Goal: Find specific page/section: Find specific page/section

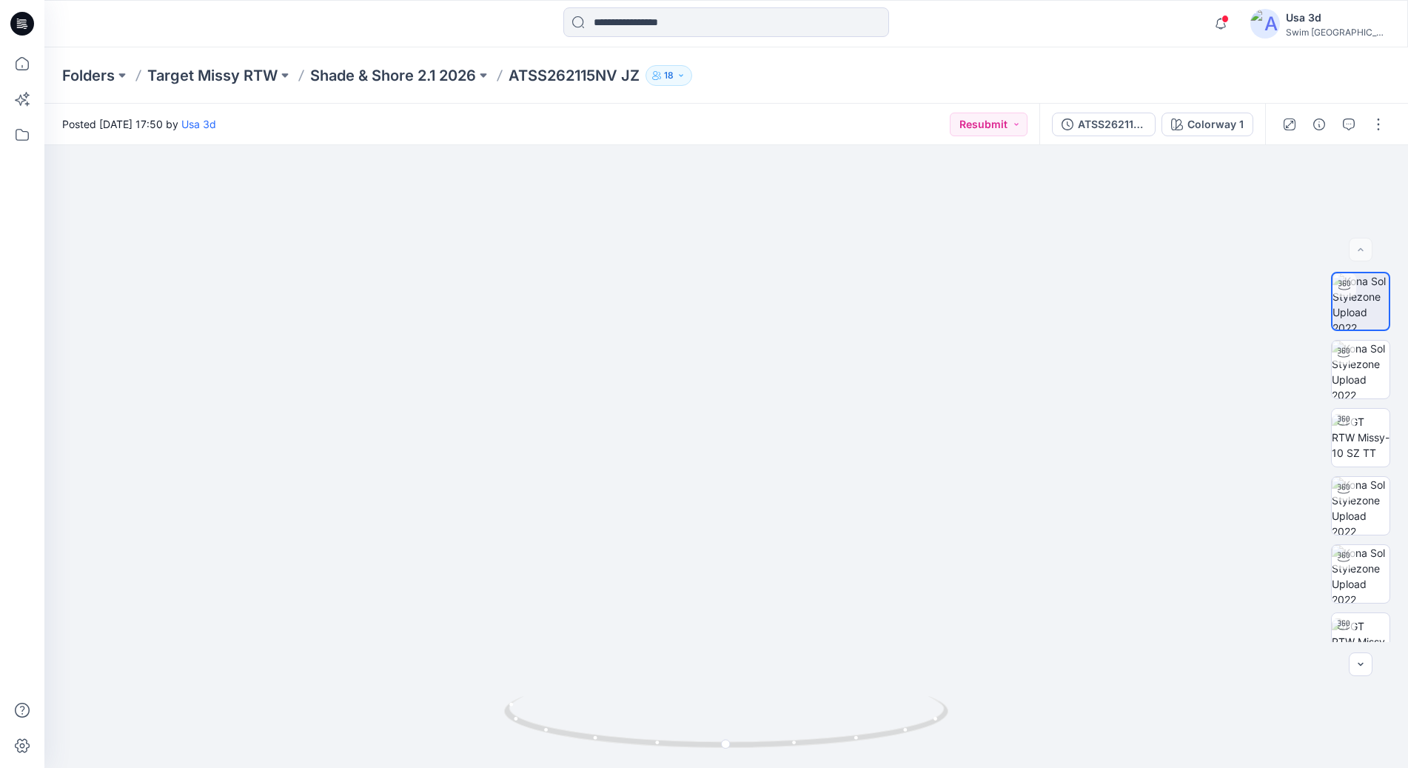
scroll to position [73, 0]
click at [858, 50] on div "Folders Target Missy RTW Shade & Shore 2.1 2026 ATSS262115NV JZ 18" at bounding box center [726, 75] width 1364 height 56
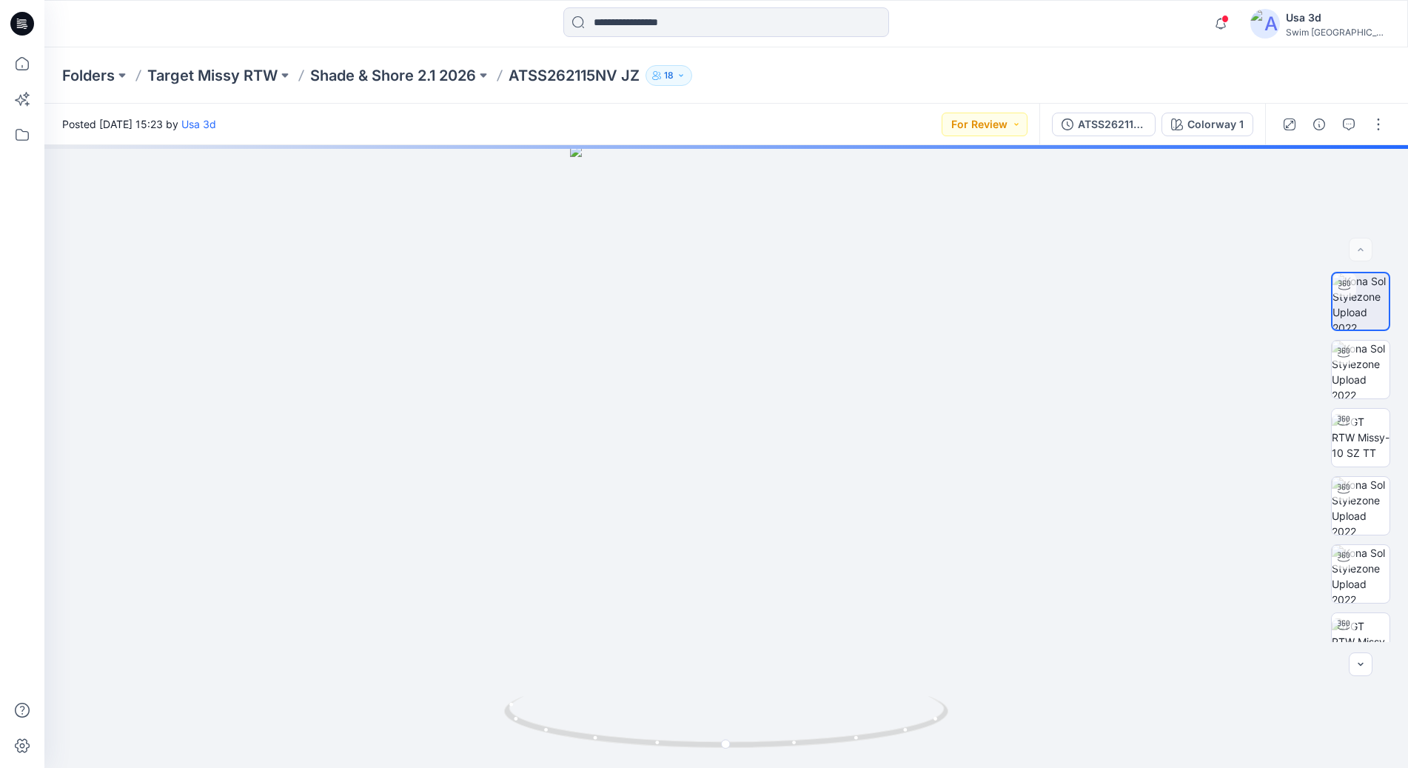
click at [20, 33] on icon at bounding box center [22, 24] width 24 height 24
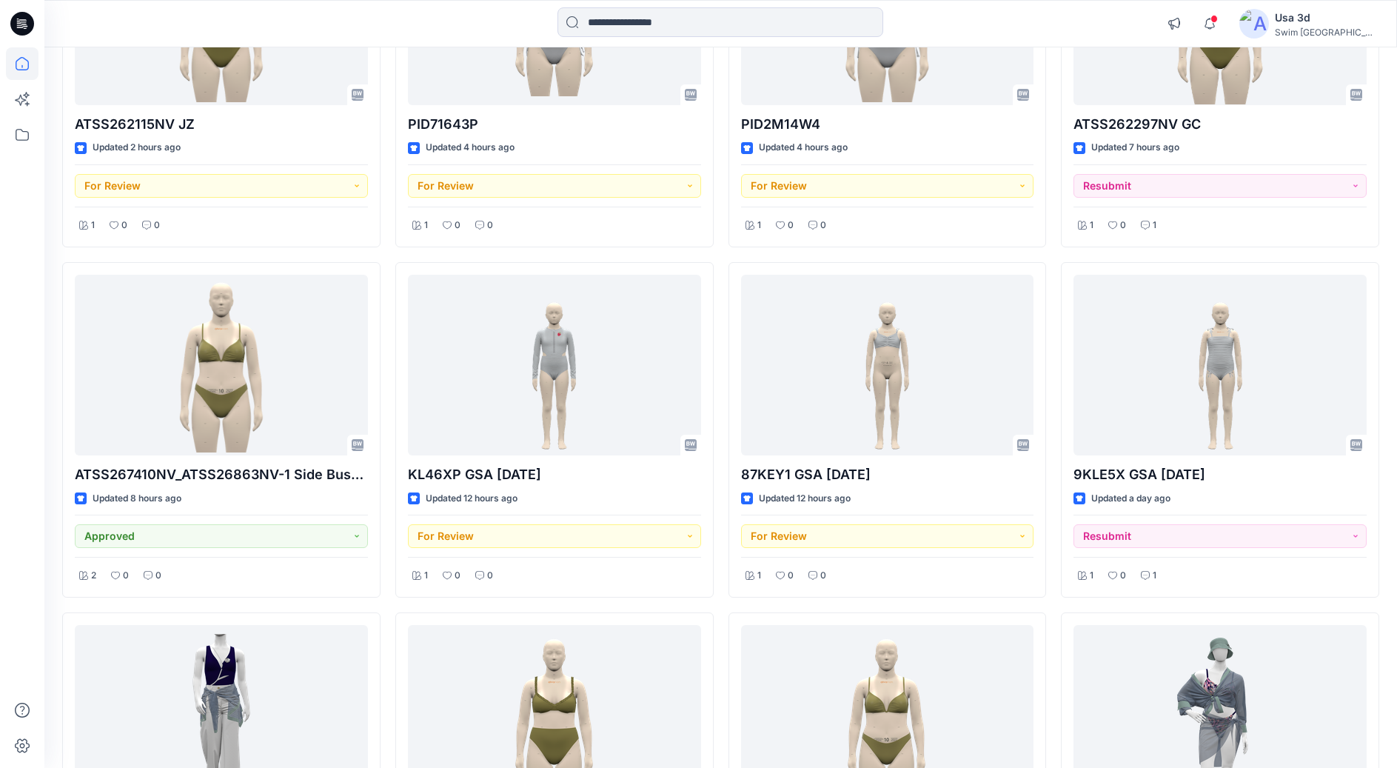
scroll to position [148, 0]
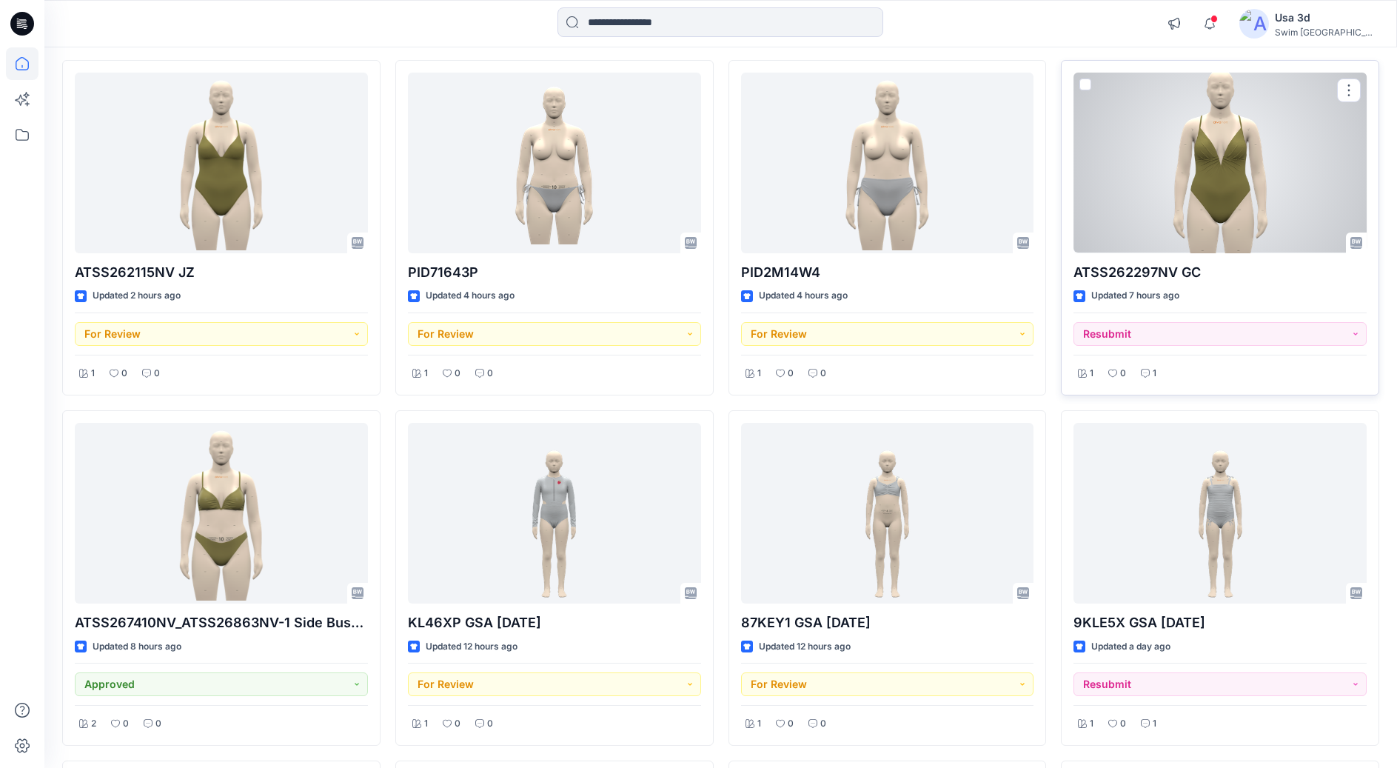
click at [1176, 190] on div at bounding box center [1219, 163] width 293 height 181
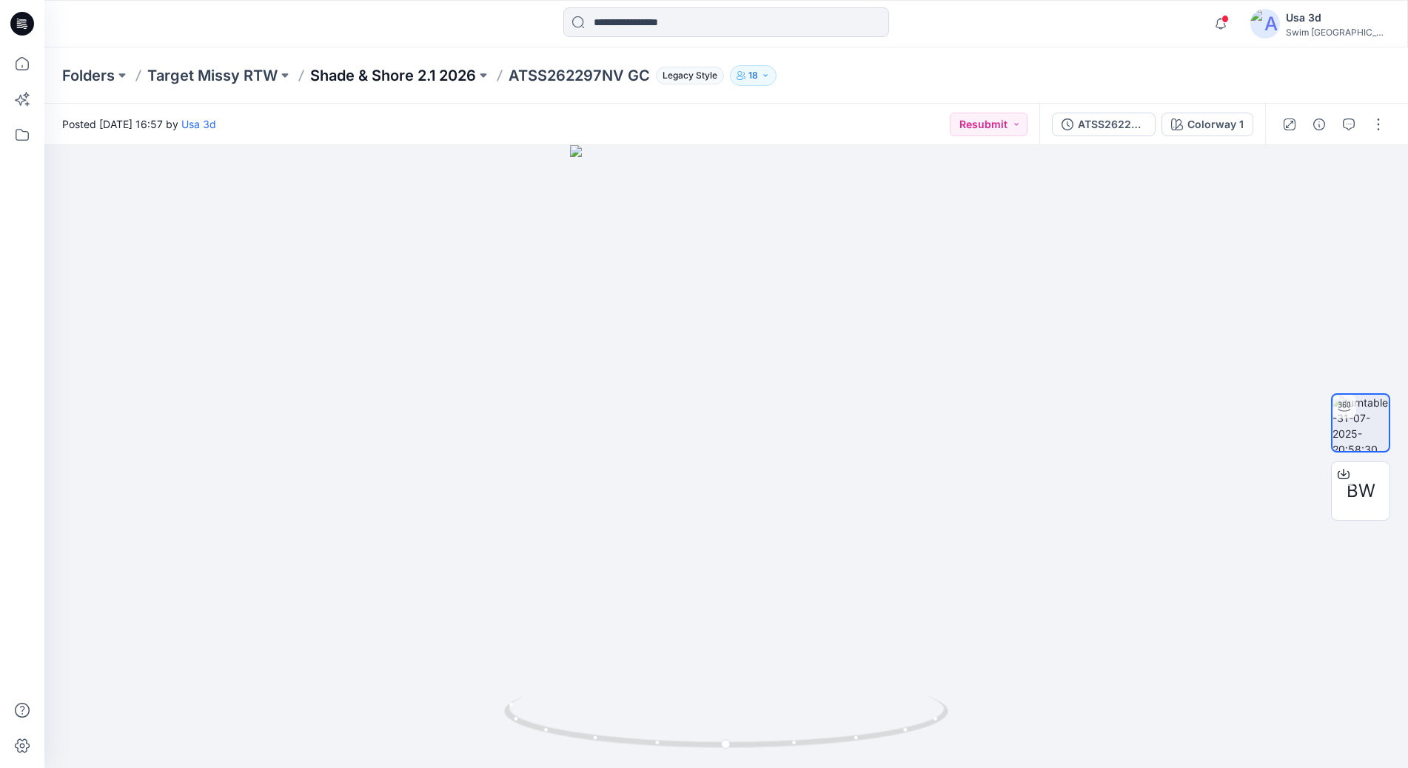
click at [392, 72] on p "Shade & Shore 2.1 2026" at bounding box center [393, 75] width 166 height 21
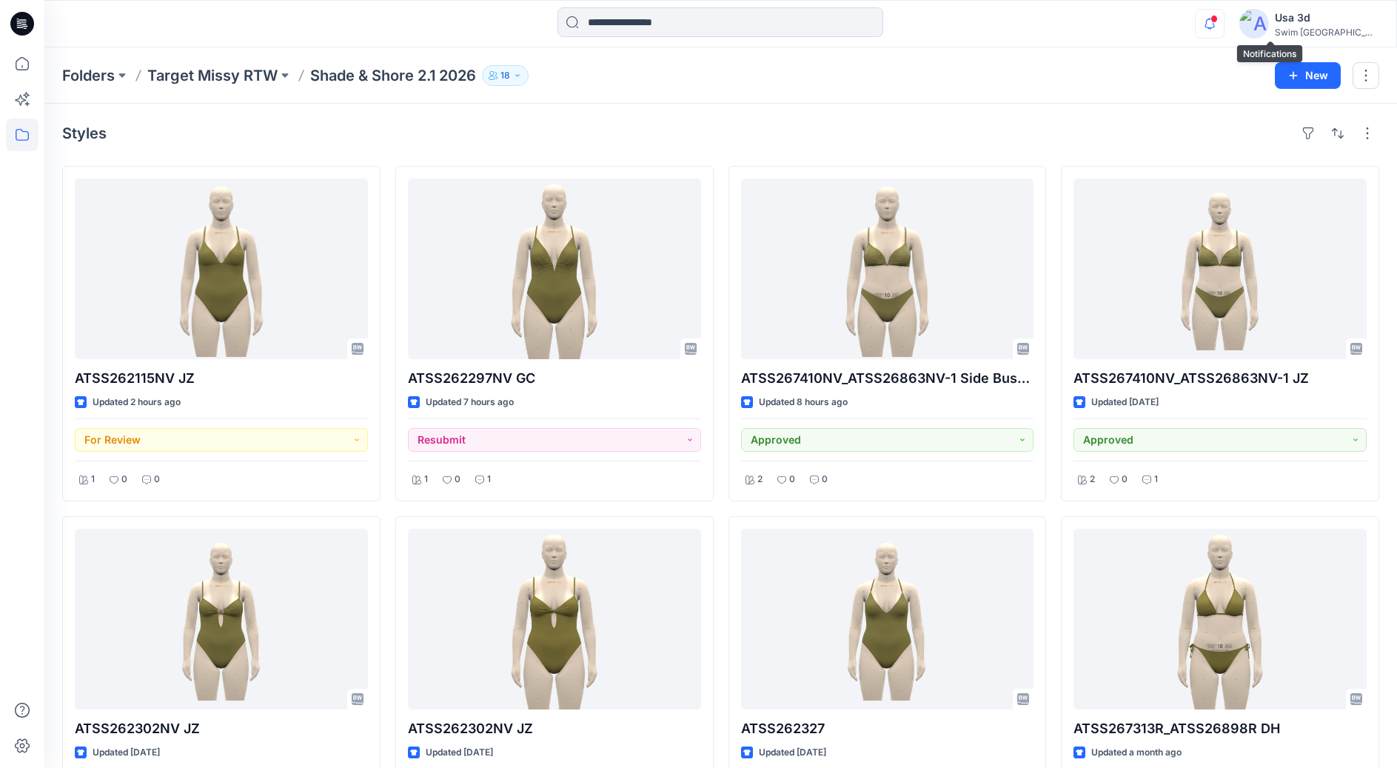
click at [1224, 22] on icon "button" at bounding box center [1210, 24] width 28 height 30
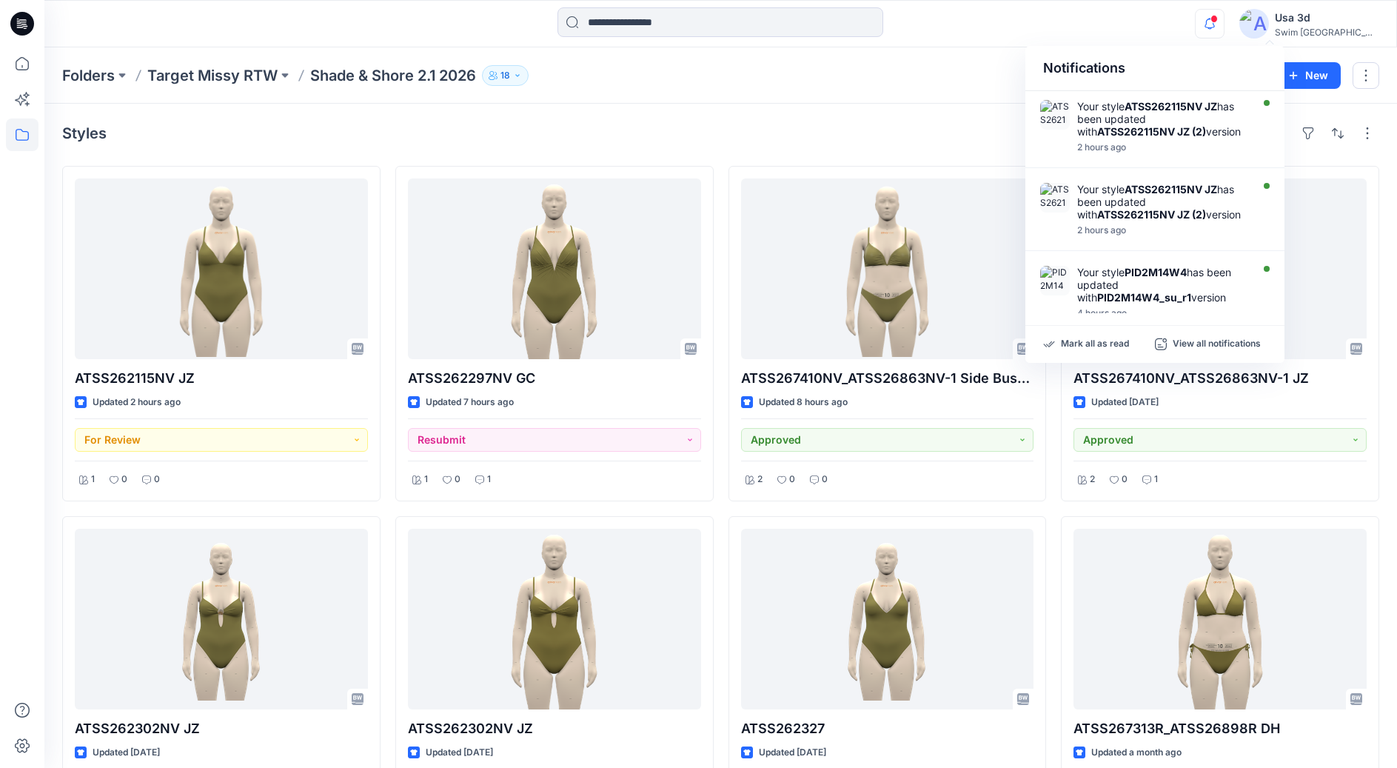
click at [1224, 22] on icon "button" at bounding box center [1210, 24] width 28 height 30
